Goal: Information Seeking & Learning: Learn about a topic

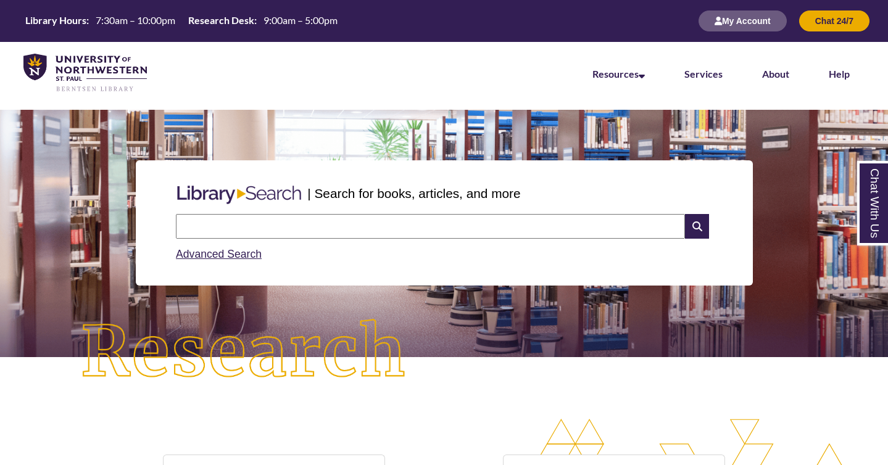
click at [448, 230] on input "text" at bounding box center [430, 226] width 509 height 25
type input "**********"
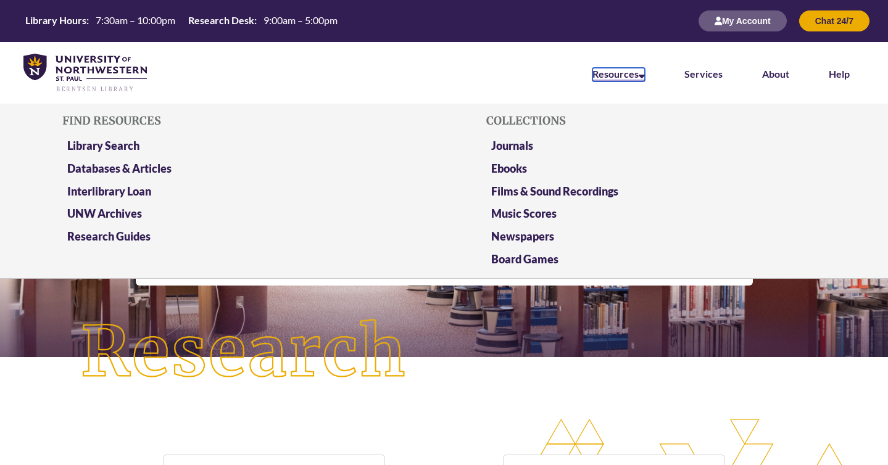
click at [613, 71] on link "Resources" at bounding box center [619, 75] width 52 height 14
click at [141, 165] on link "Databases & Articles" at bounding box center [119, 169] width 104 height 15
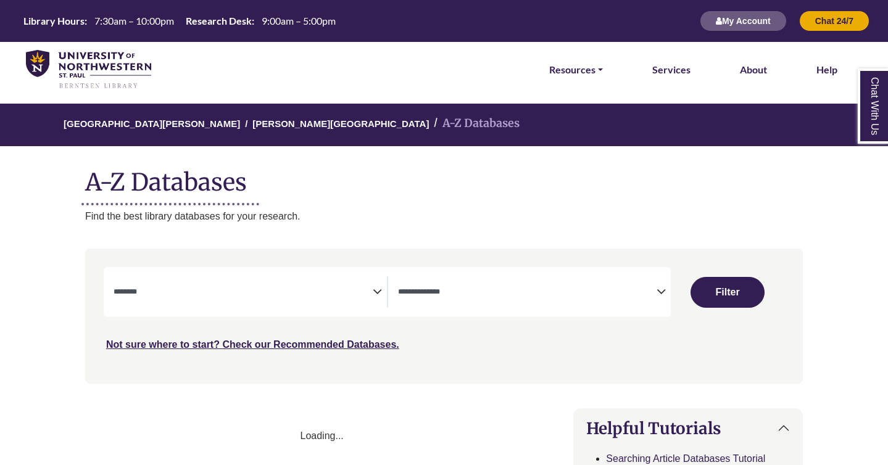
select select "Database Subject Filter"
select select "Database Types Filter"
select select "Database Subject Filter"
select select "Database Types Filter"
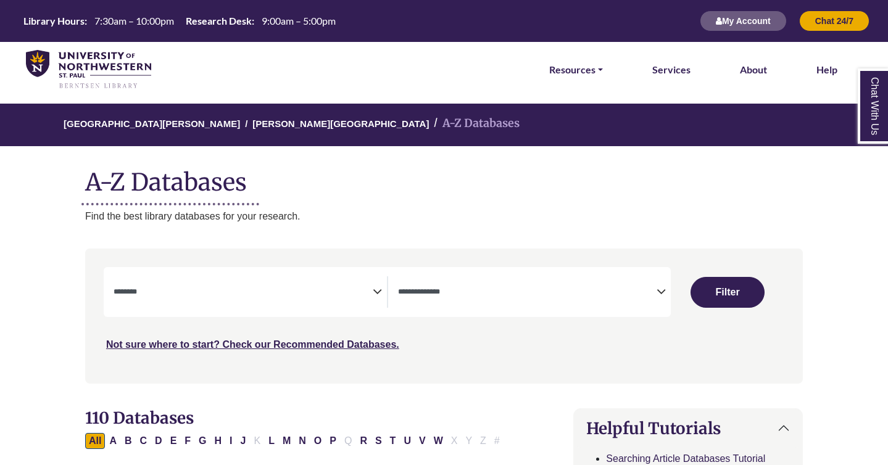
click at [212, 281] on span "Search filters" at bounding box center [243, 292] width 259 height 31
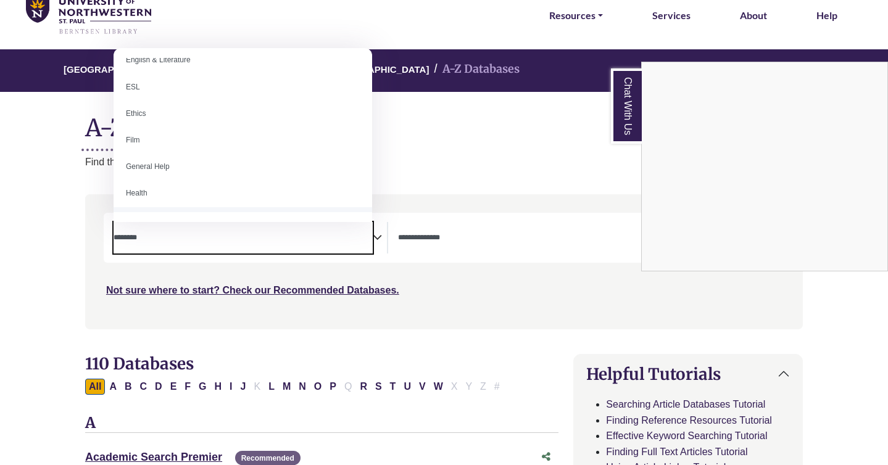
scroll to position [434, 0]
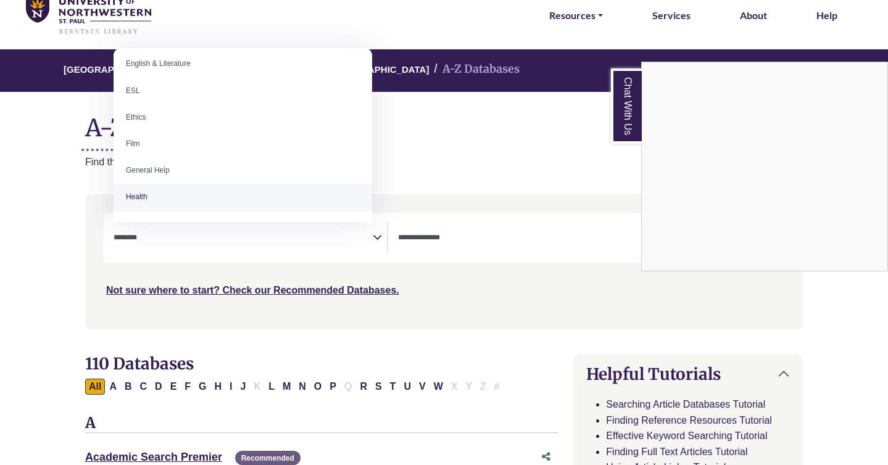
select select "*****"
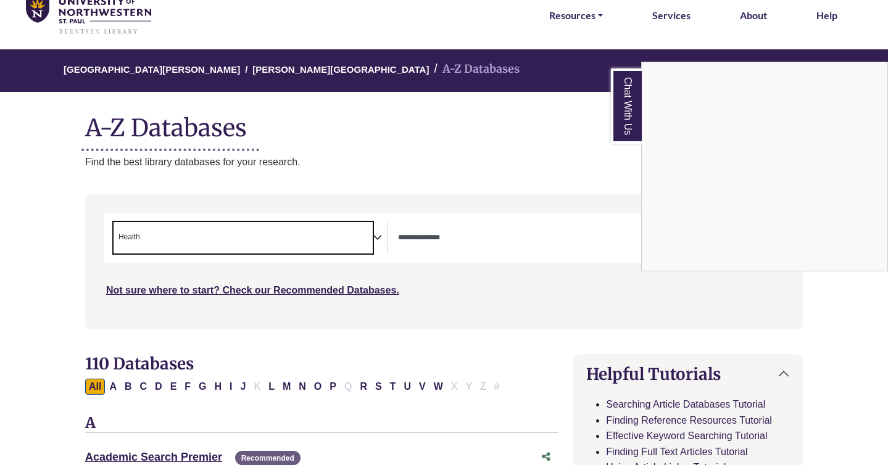
click at [430, 234] on div "Chat With Us" at bounding box center [444, 232] width 888 height 465
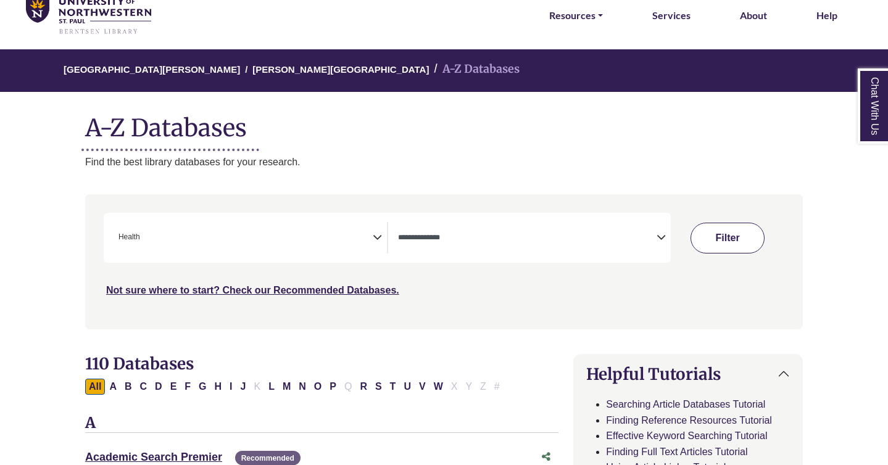
click at [754, 247] on button "Filter" at bounding box center [728, 238] width 74 height 31
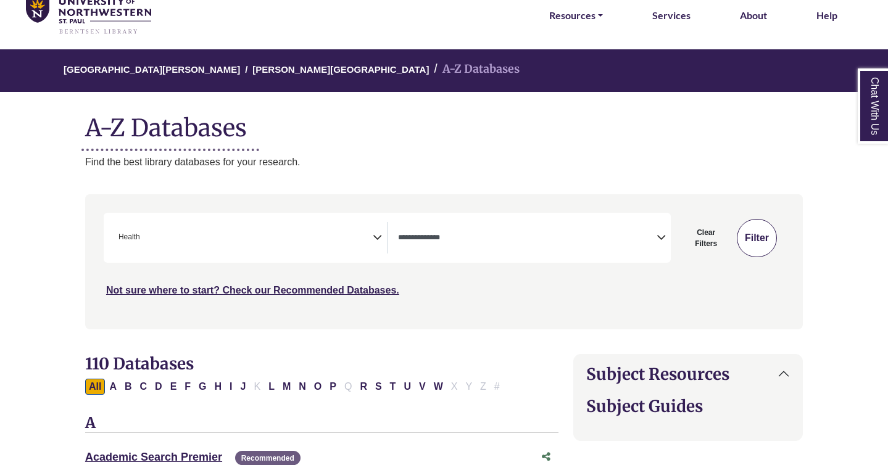
select select "Database Types Filter"
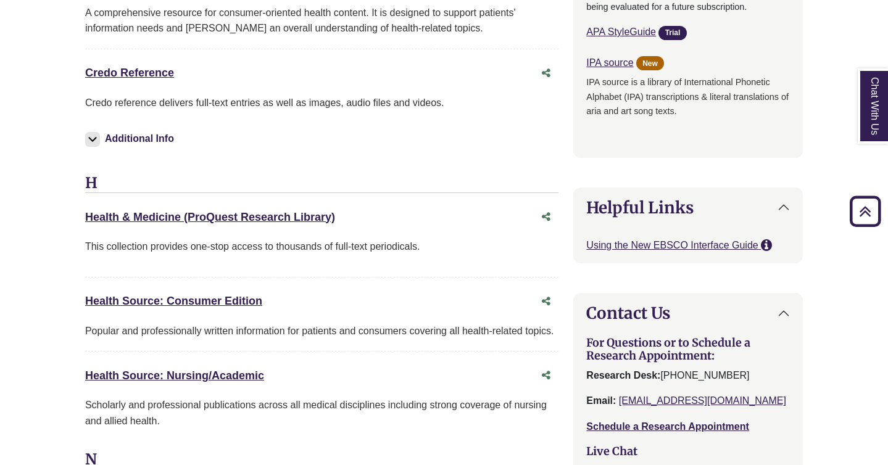
scroll to position [1294, 0]
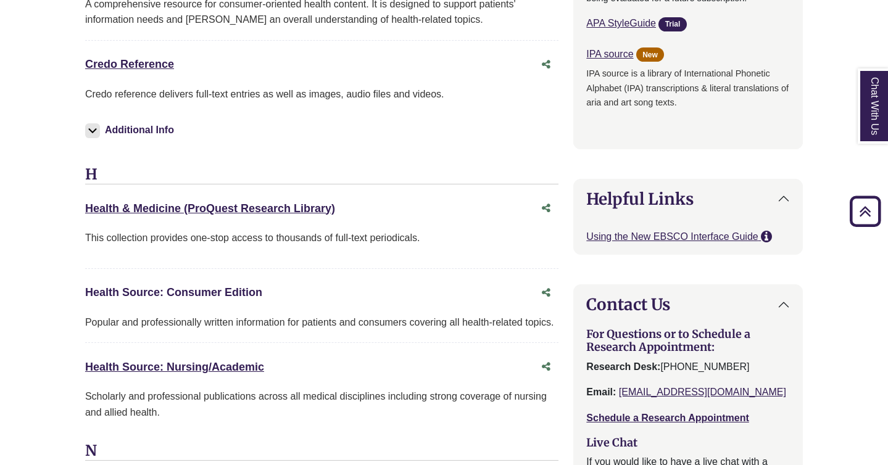
click at [193, 297] on link "Health Source: Consumer Edition This link opens in a new window" at bounding box center [173, 292] width 177 height 12
